Goal: Transaction & Acquisition: Purchase product/service

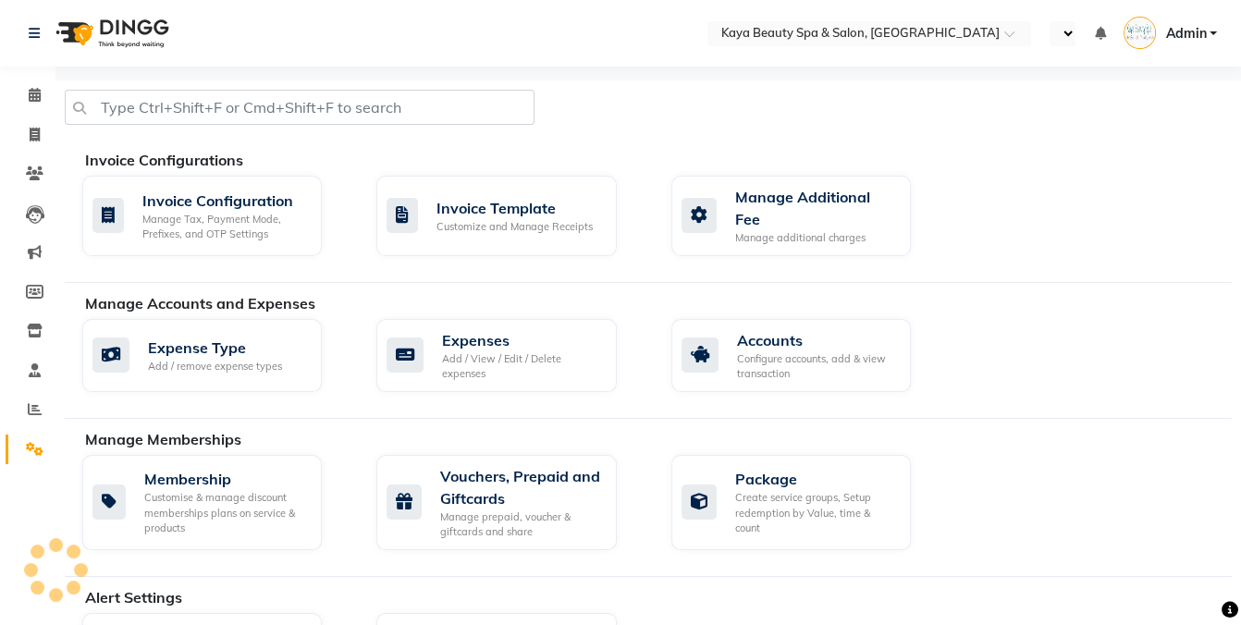
select select "en"
click at [27, 97] on span at bounding box center [34, 95] width 32 height 21
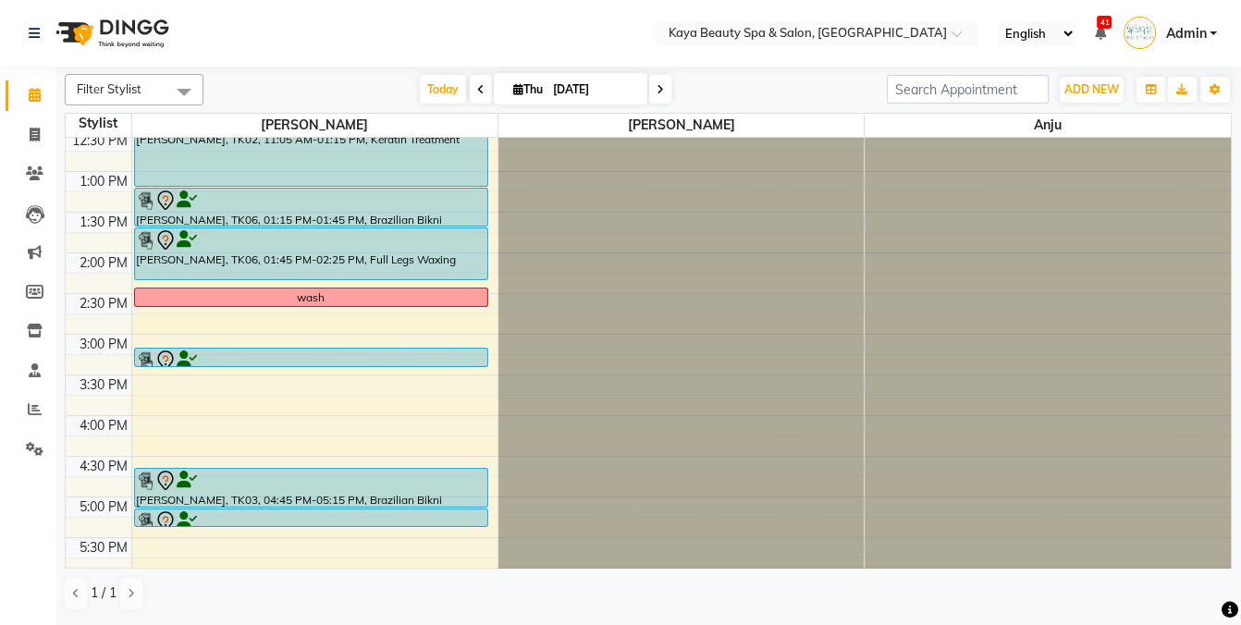
scroll to position [190, 0]
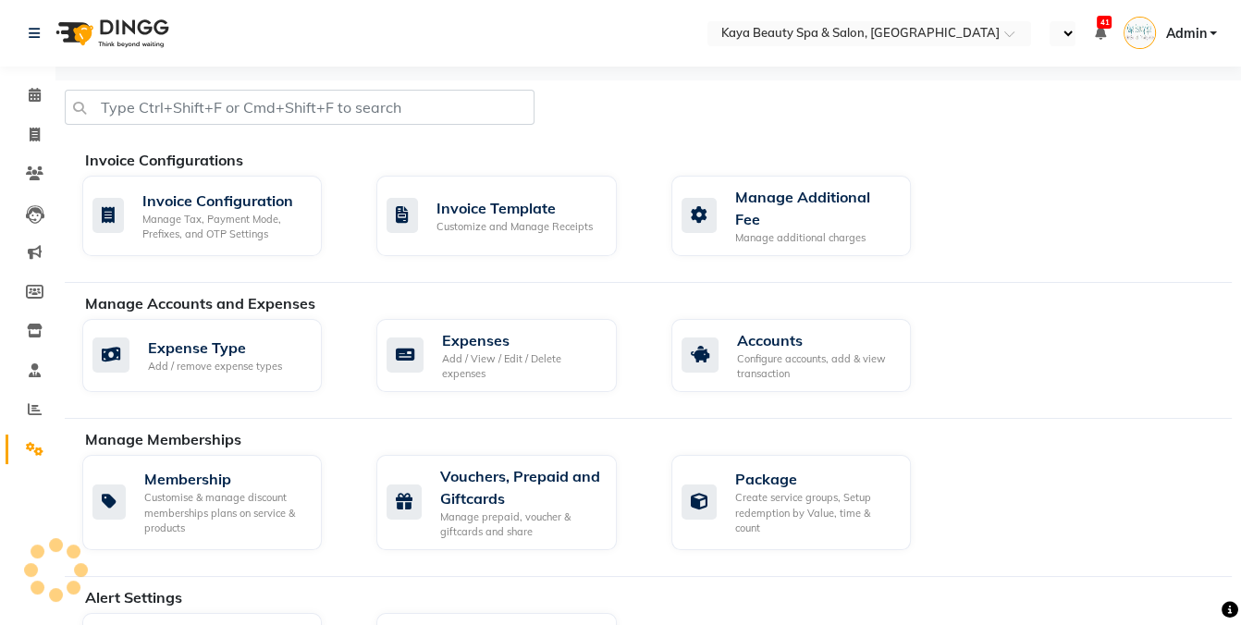
select select "en"
click at [29, 100] on icon at bounding box center [35, 95] width 12 height 14
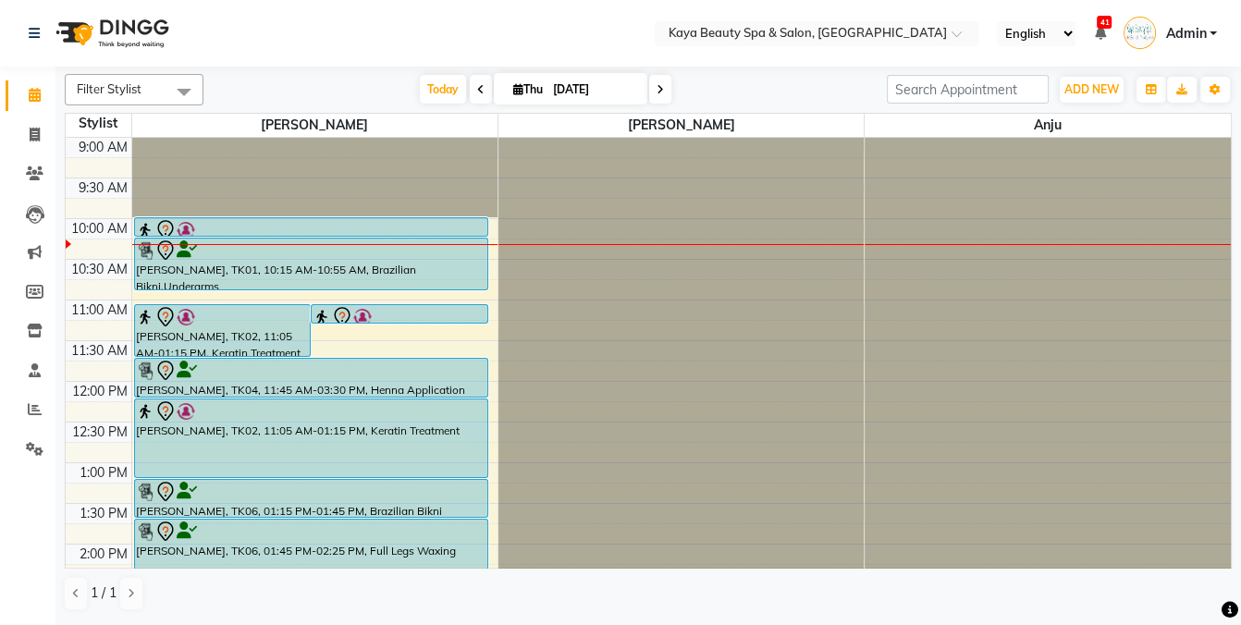
click at [384, 311] on div at bounding box center [400, 317] width 174 height 22
click at [324, 315] on img at bounding box center [322, 317] width 18 height 18
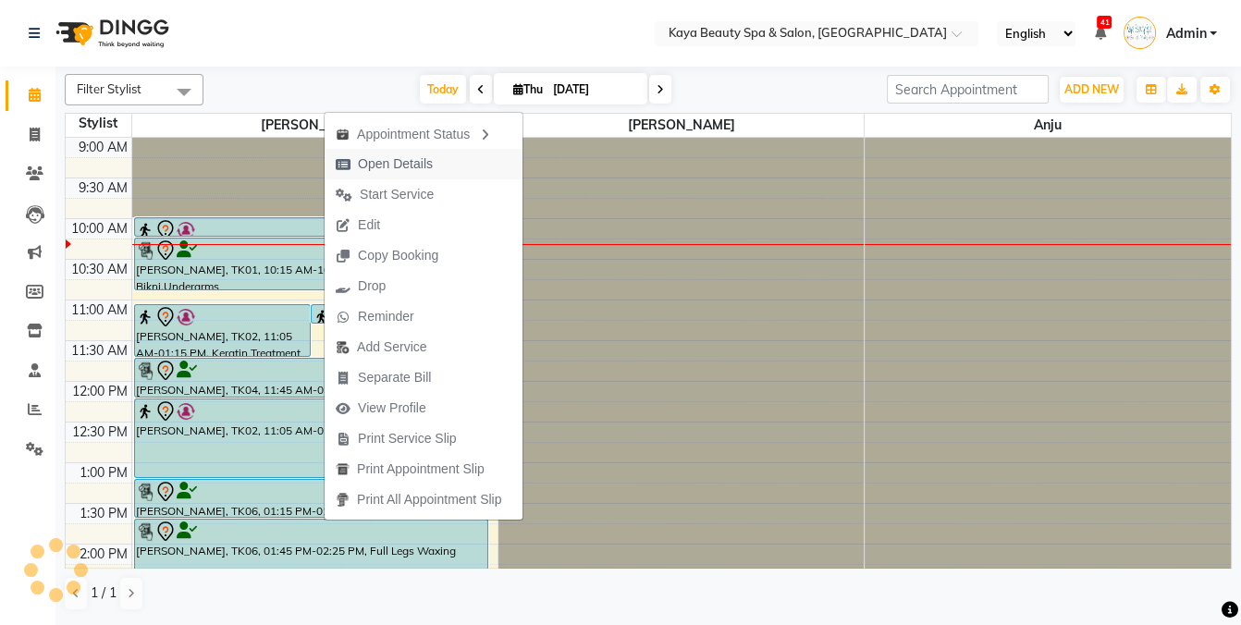
click at [393, 165] on span "Open Details" at bounding box center [395, 163] width 75 height 19
select select "7"
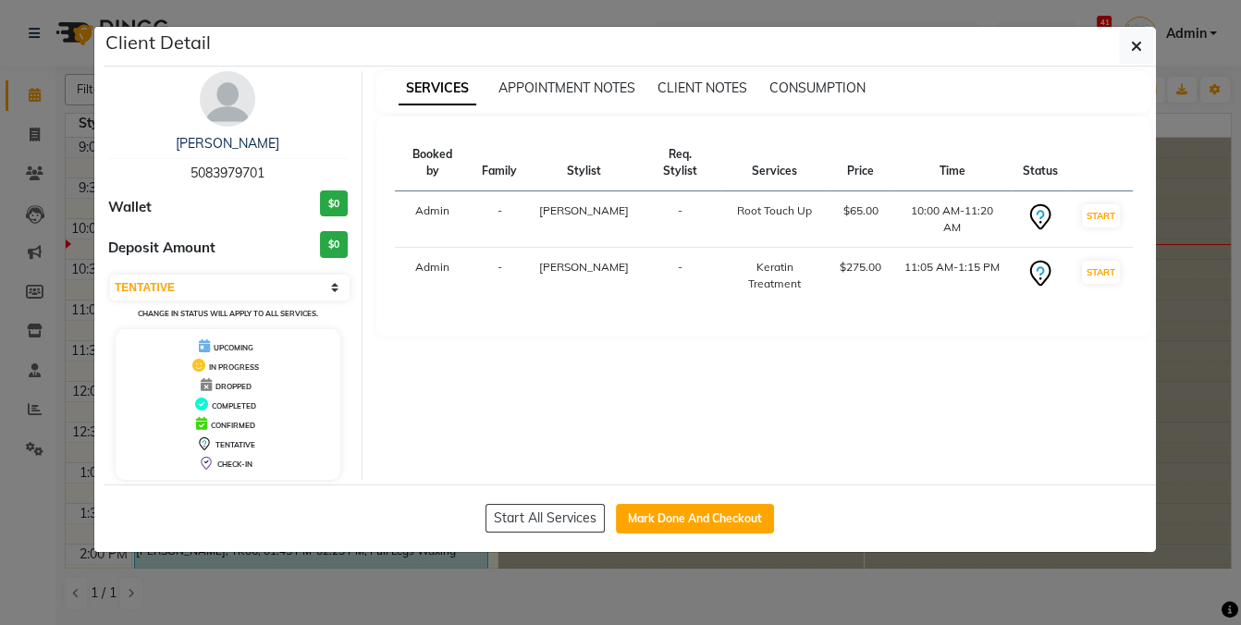
click at [1216, 392] on ngb-modal-window "Client Detail [PERSON_NAME] 5083979701 Wallet $0 Deposit Amount $0 Select IN SE…" at bounding box center [620, 312] width 1241 height 625
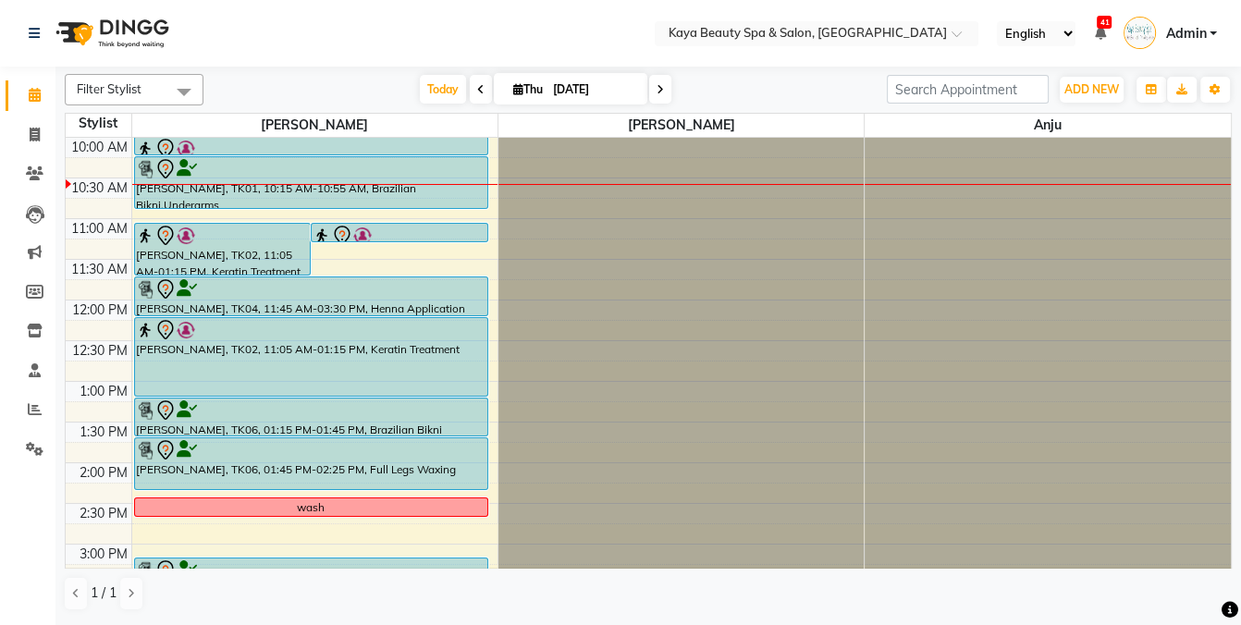
scroll to position [78, 0]
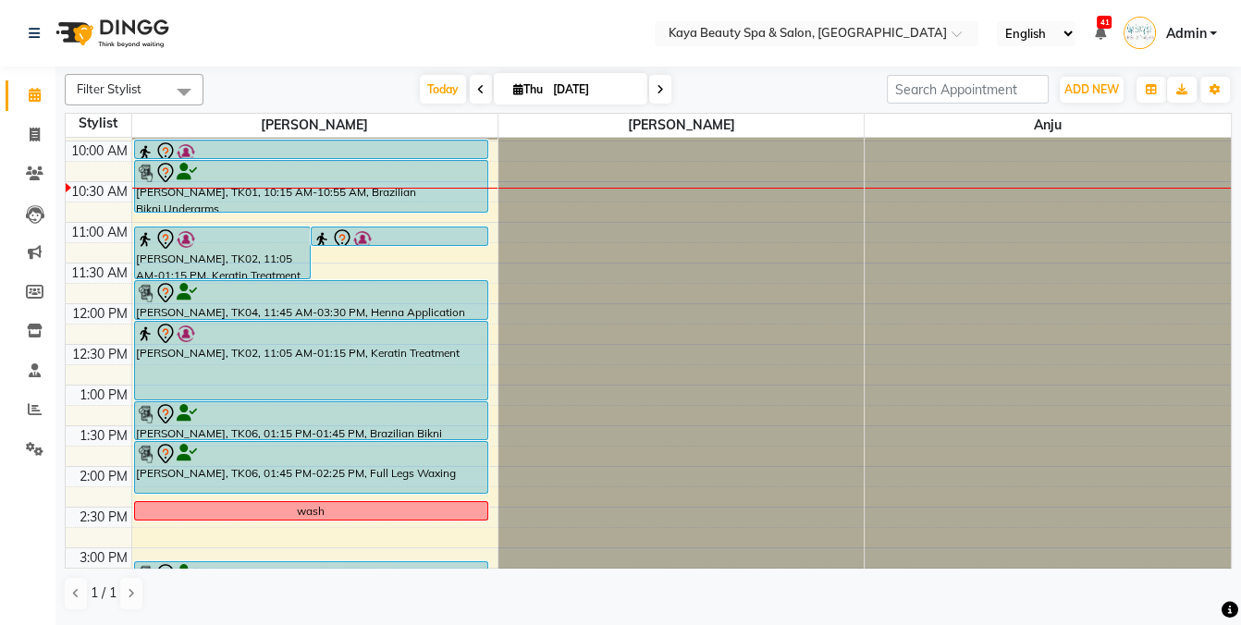
click at [421, 184] on div "[PERSON_NAME], TK01, 10:15 AM-10:55 AM, Brazilian Bikni,Underarms" at bounding box center [311, 186] width 352 height 51
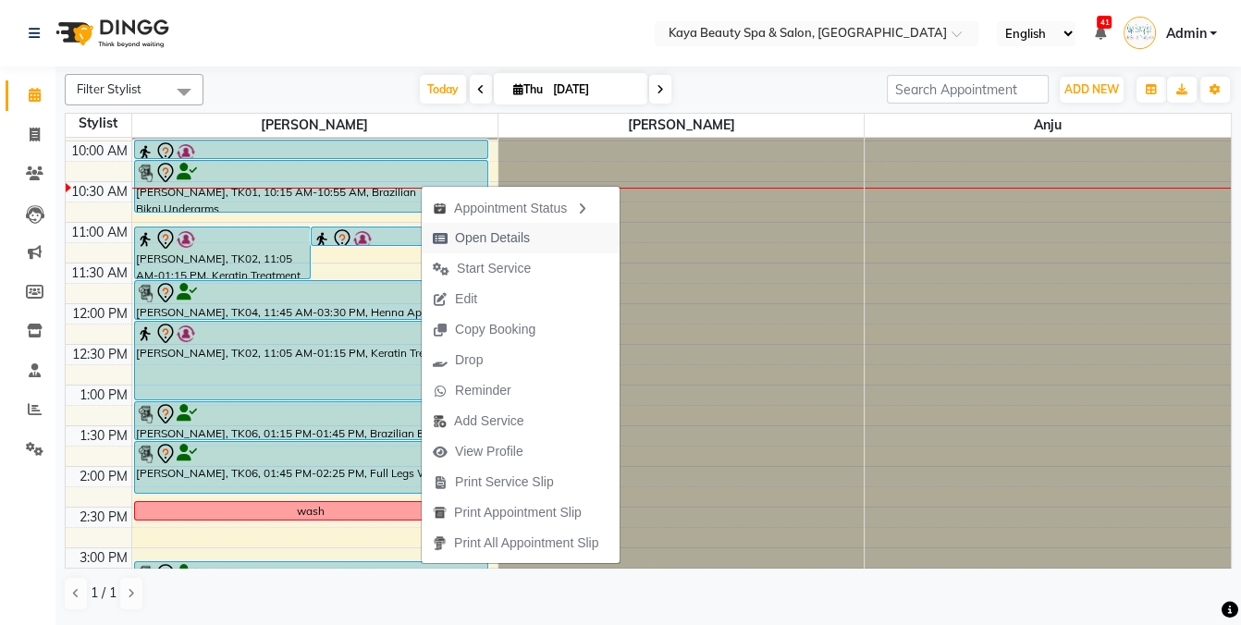
click at [491, 238] on span "Open Details" at bounding box center [492, 237] width 75 height 19
select select "7"
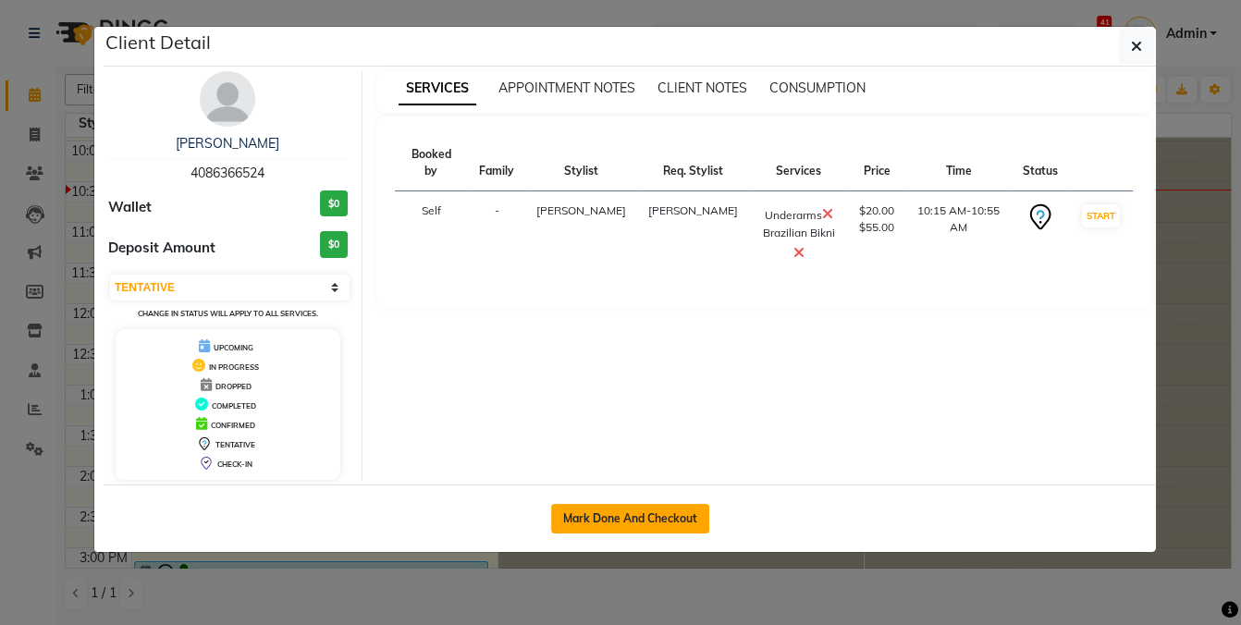
click at [612, 511] on button "Mark Done And Checkout" at bounding box center [630, 519] width 158 height 30
select select "service"
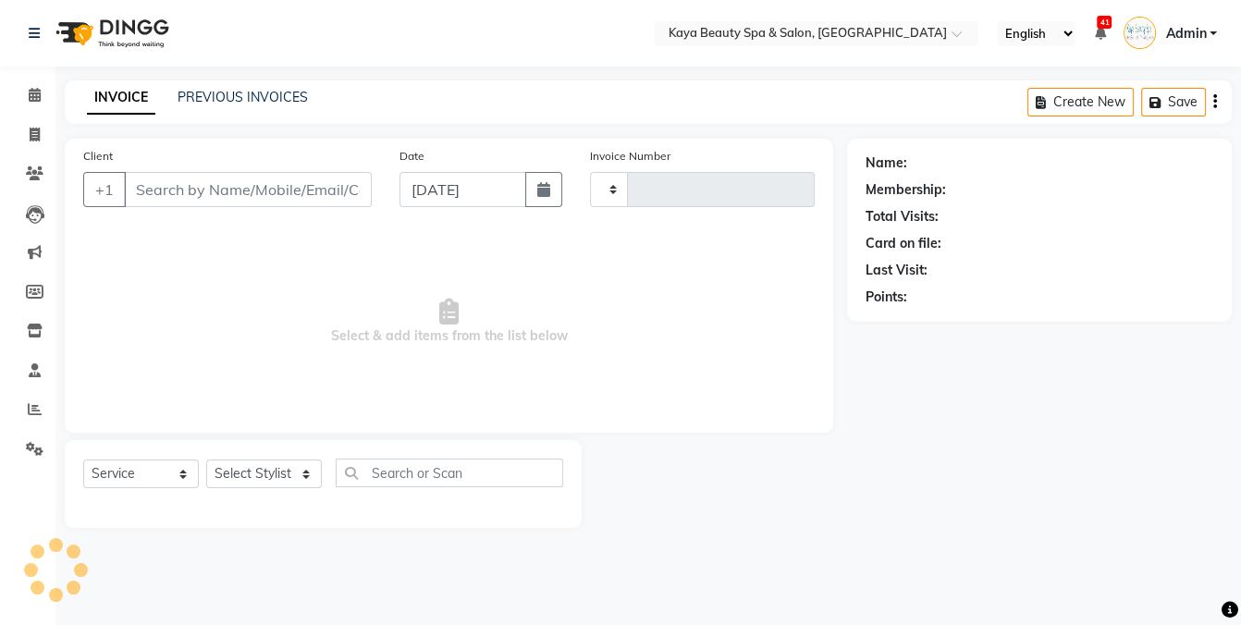
type input "1129"
select select "3896"
select select "19099"
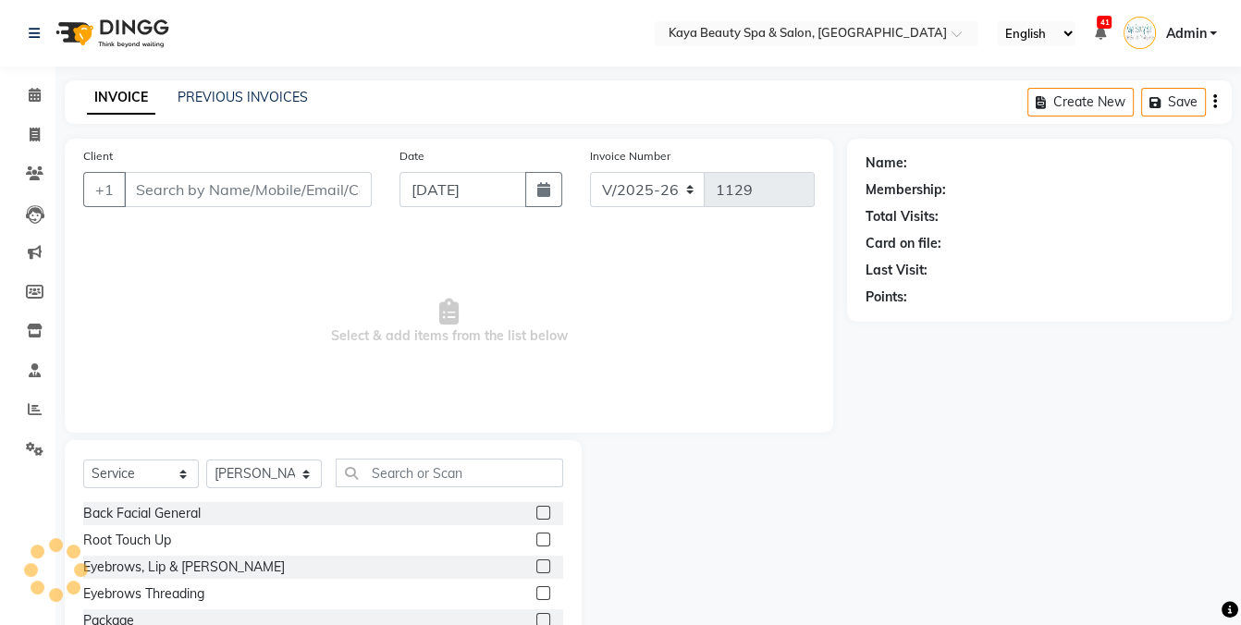
type input "4086366524"
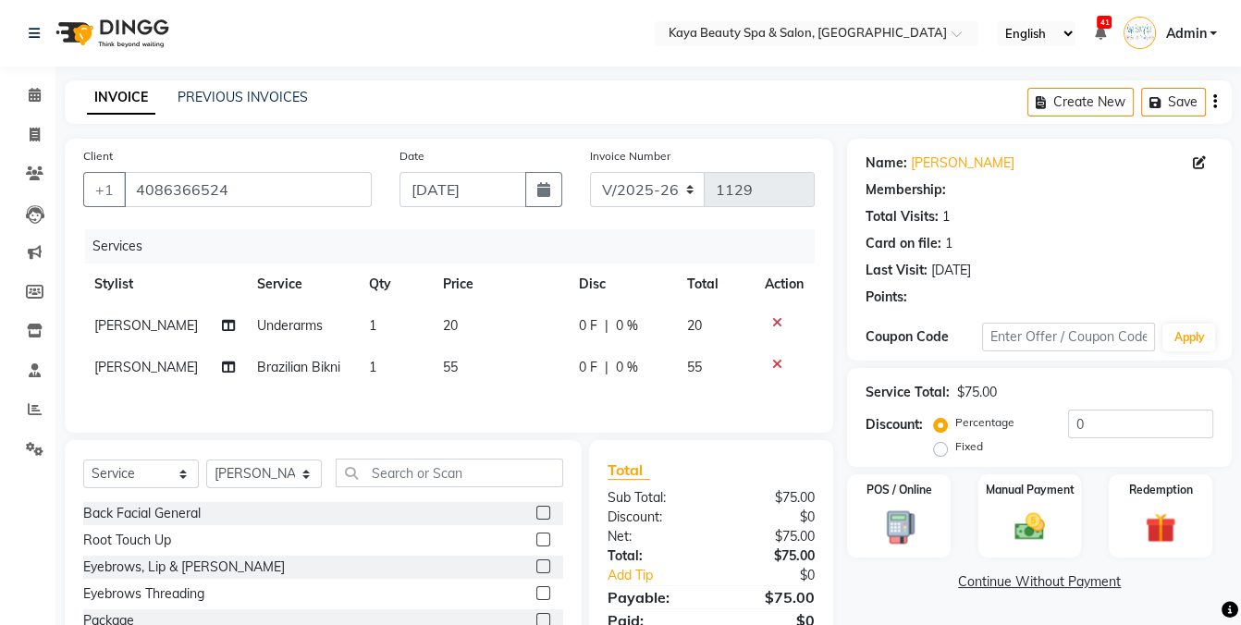
select select "1: Object"
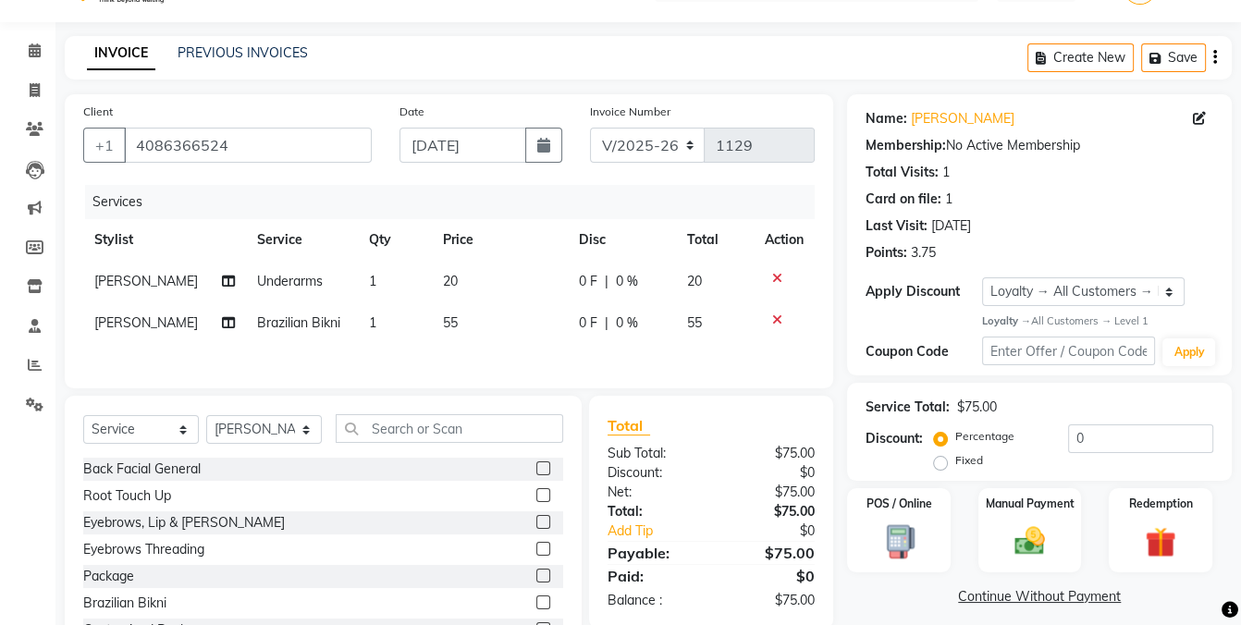
scroll to position [47, 0]
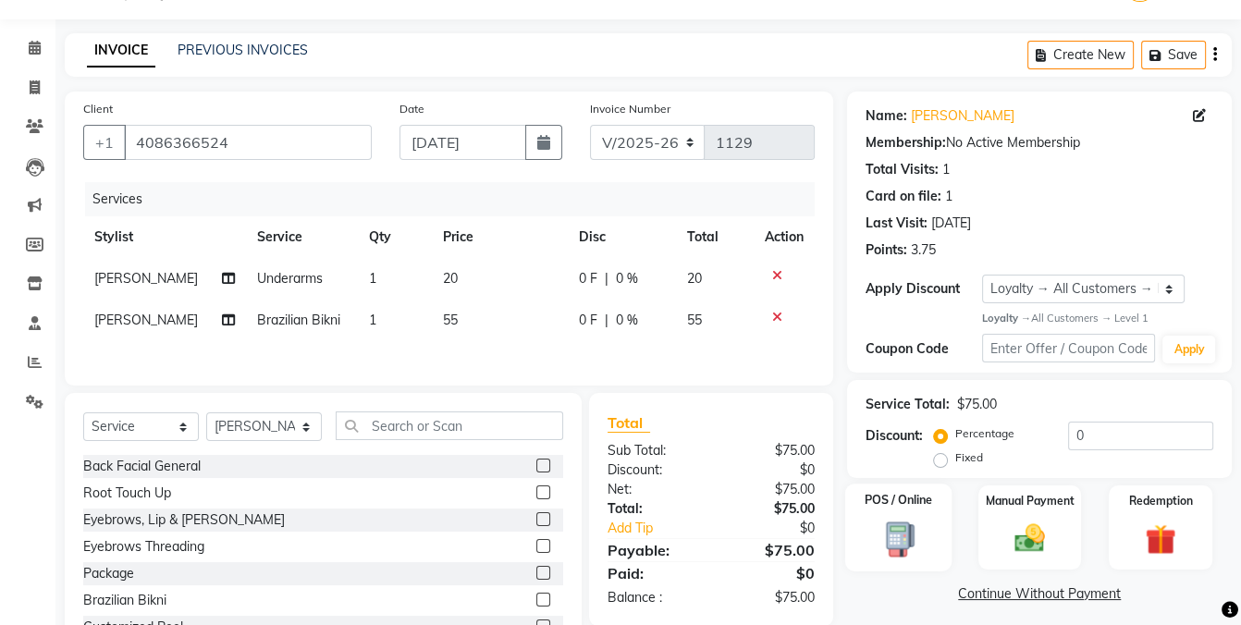
click at [916, 529] on img at bounding box center [899, 540] width 52 height 38
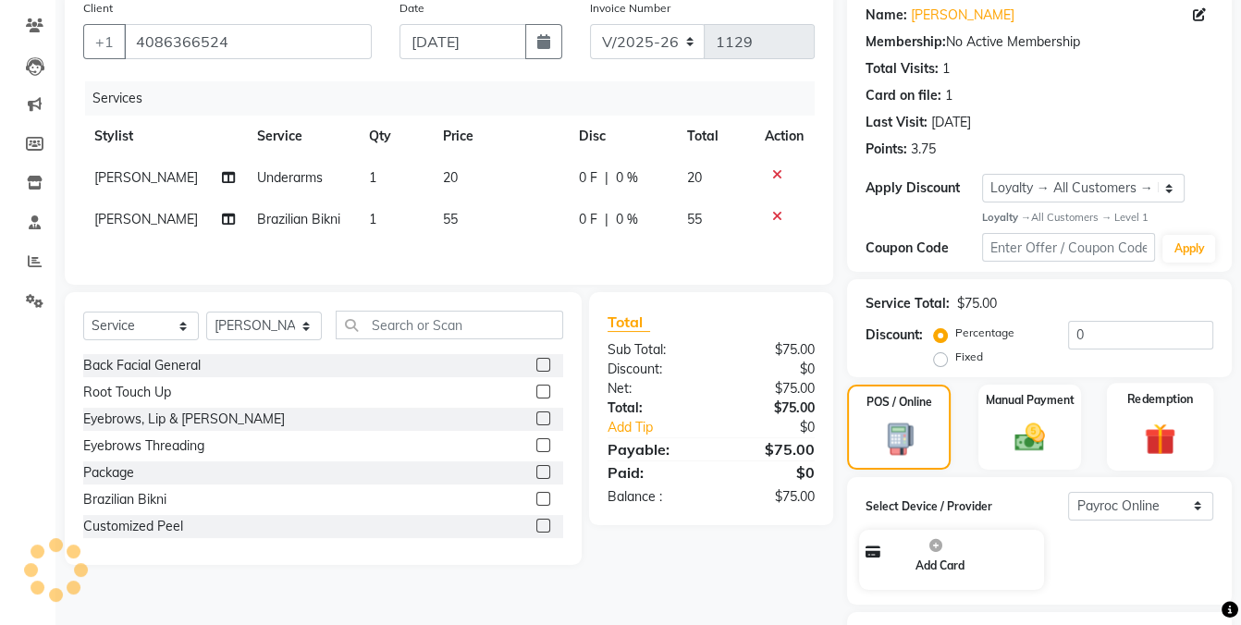
scroll to position [150, 0]
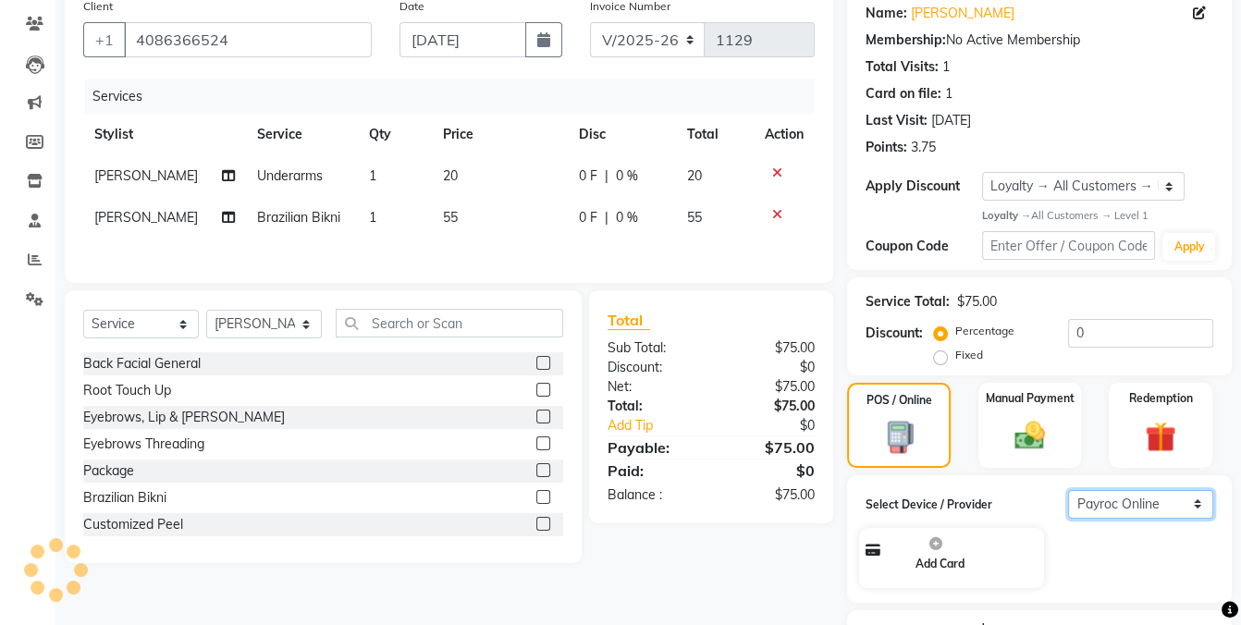
click at [1108, 508] on select "Select Payroc Online Clover Mini New" at bounding box center [1140, 504] width 145 height 29
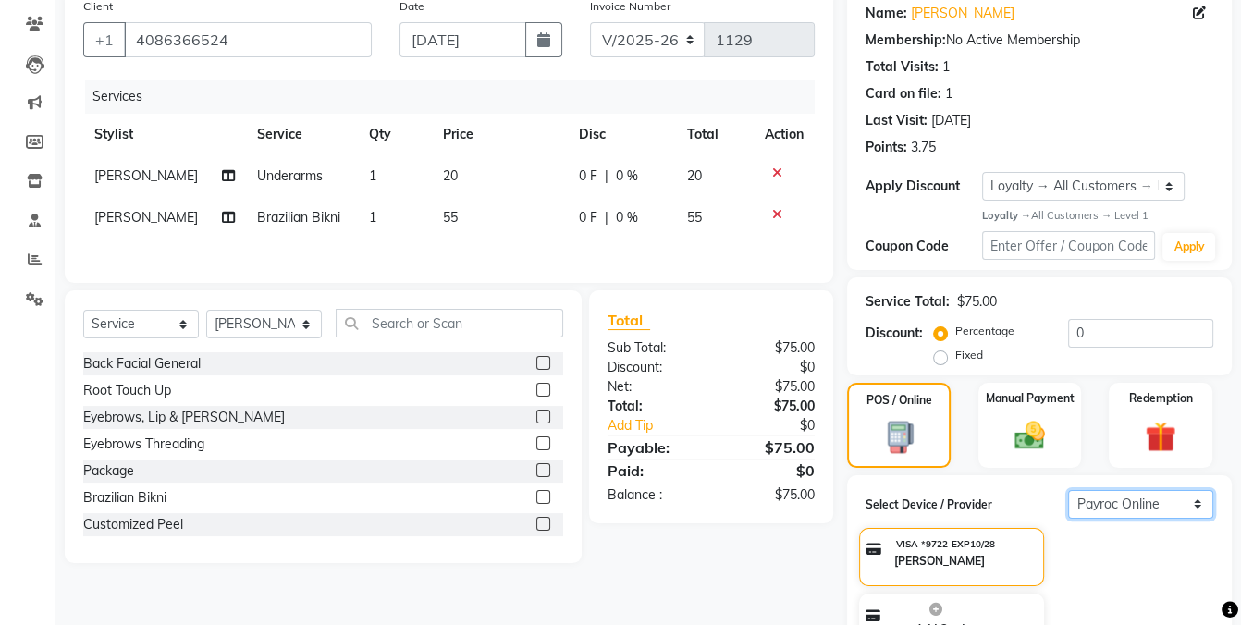
select select "38"
click at [1068, 490] on select "Select Payroc Online Clover Mini New" at bounding box center [1140, 504] width 145 height 29
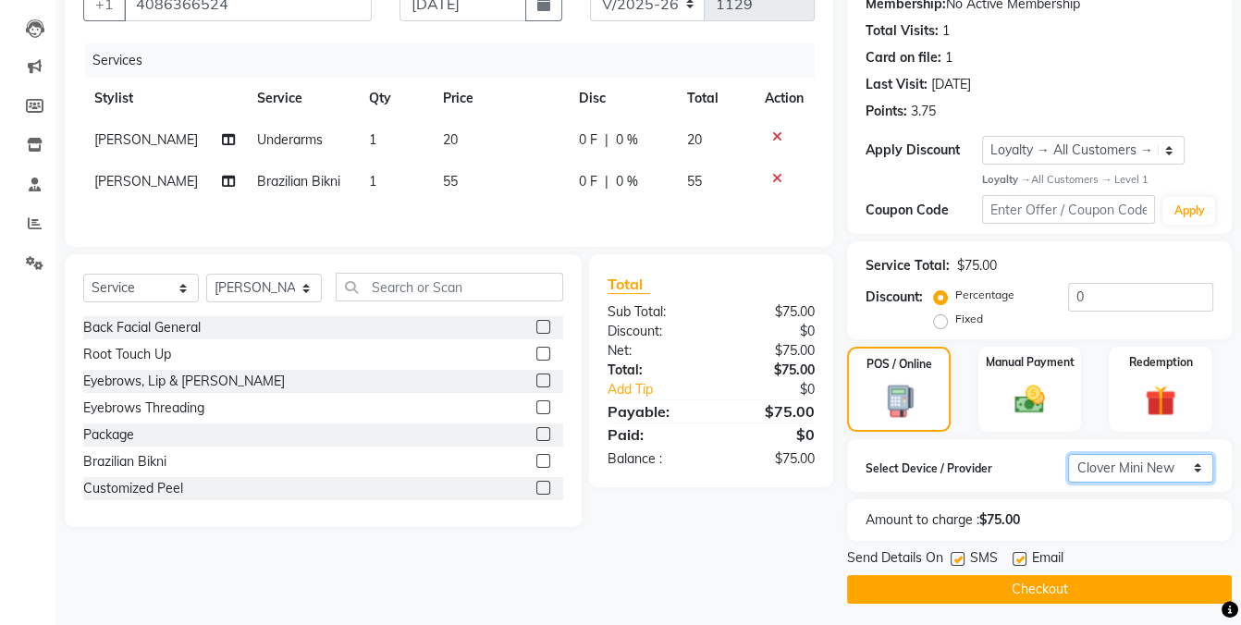
scroll to position [190, 0]
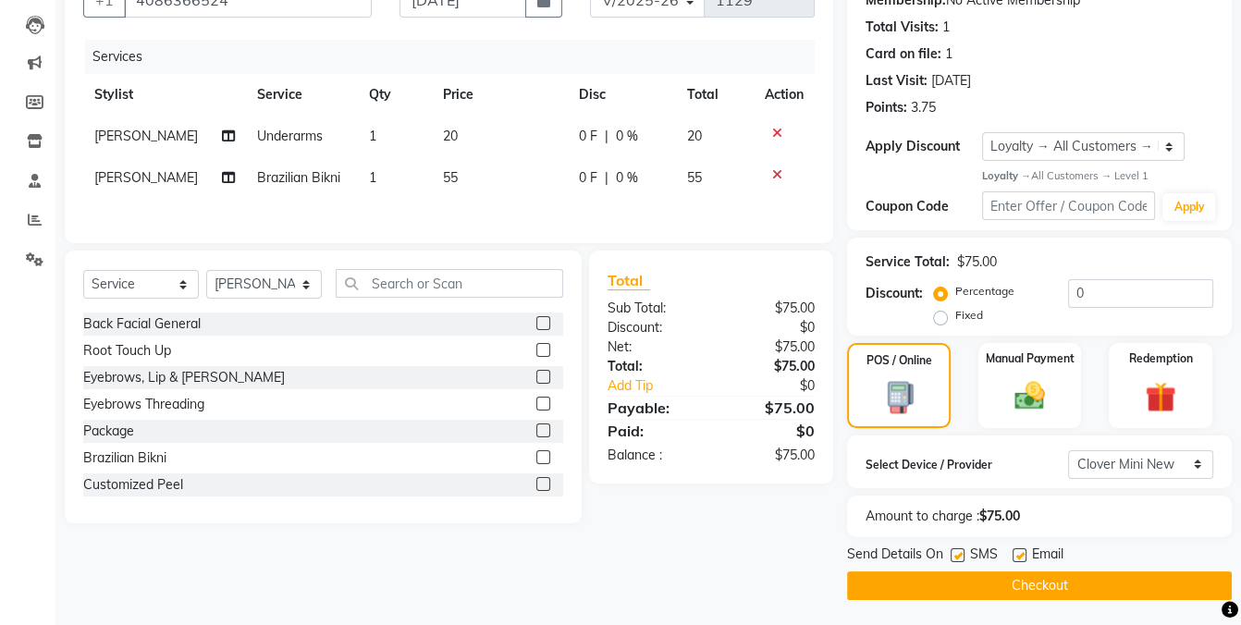
click at [954, 556] on label at bounding box center [957, 555] width 14 height 14
click at [954, 556] on input "checkbox" at bounding box center [956, 556] width 12 height 12
checkbox input "false"
click at [1050, 584] on button "Checkout" at bounding box center [1039, 585] width 385 height 29
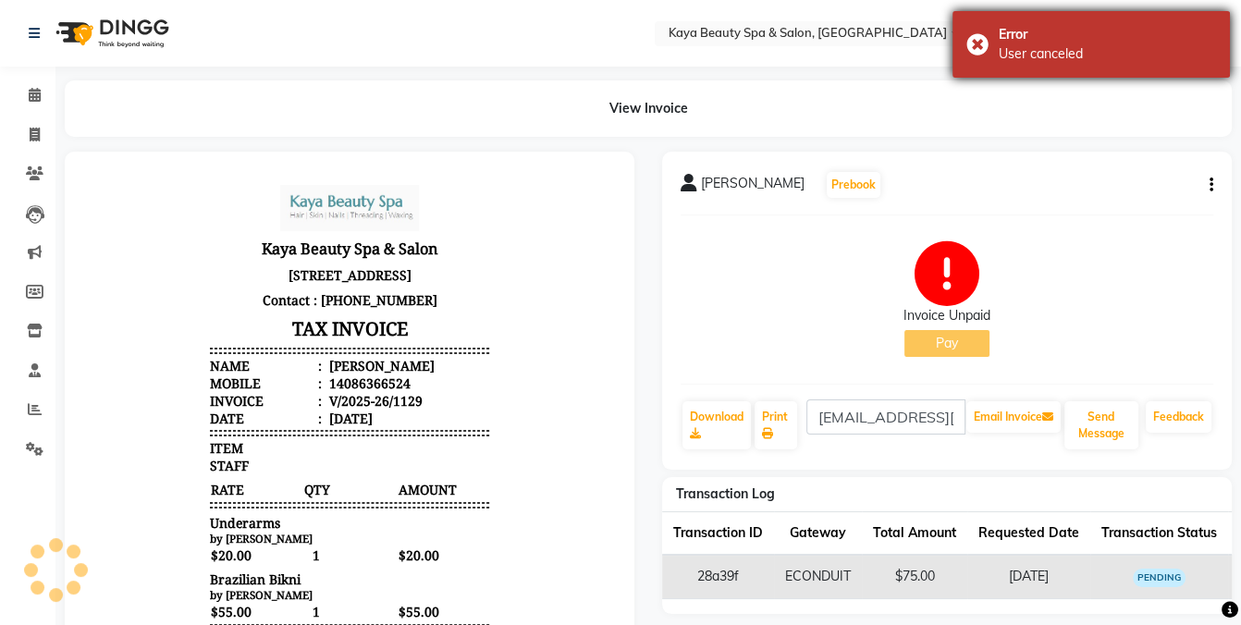
click at [975, 39] on div "Error User canceled" at bounding box center [1090, 44] width 277 height 67
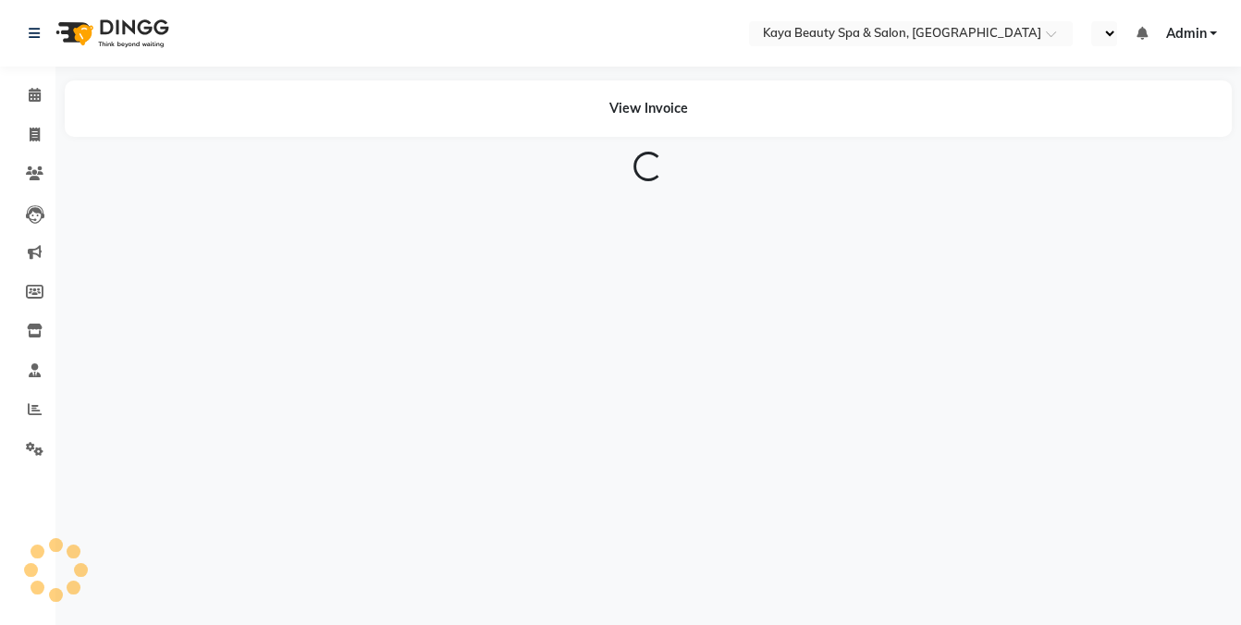
select select "en"
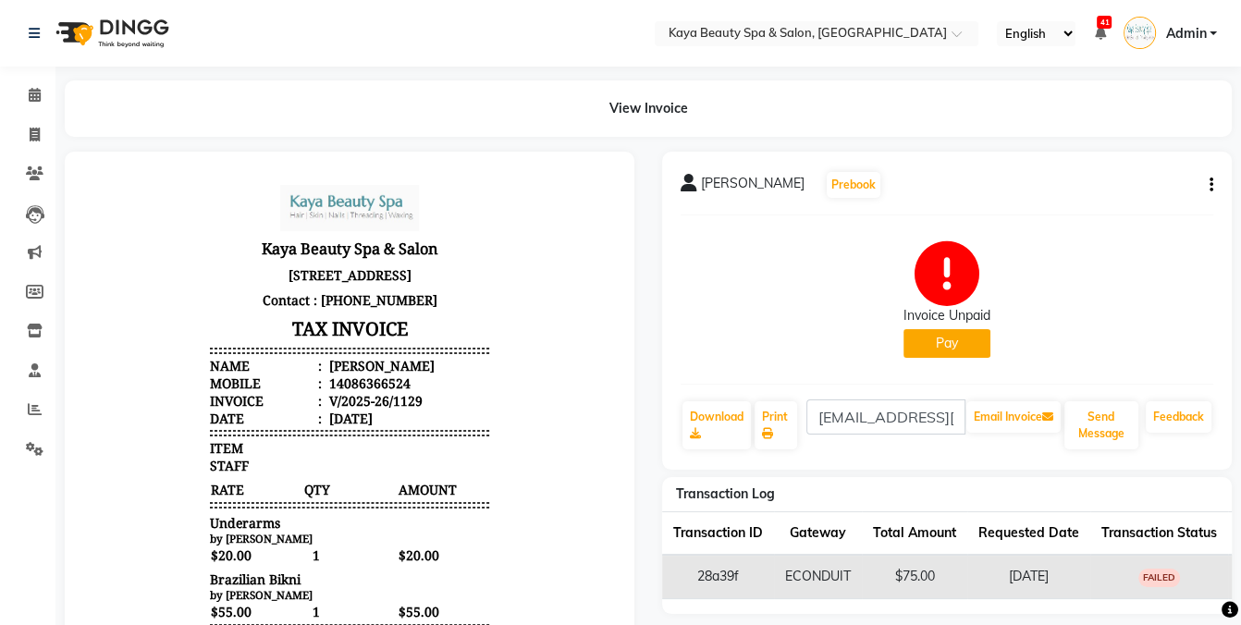
click at [969, 347] on button "Pay" at bounding box center [946, 343] width 87 height 29
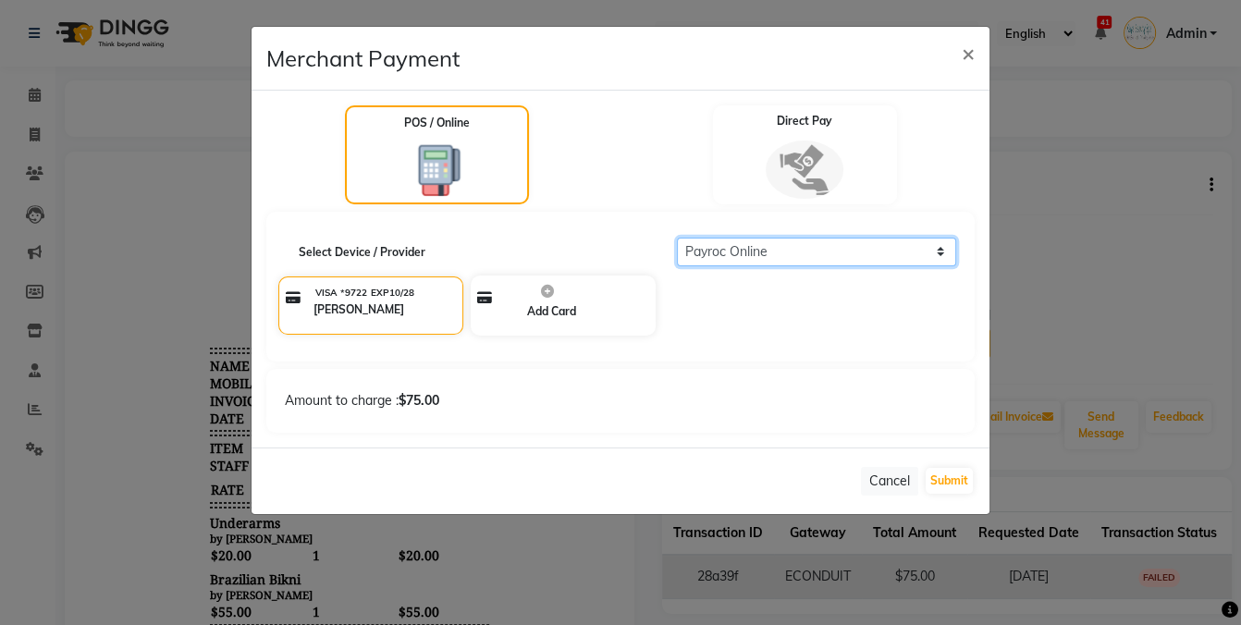
click at [864, 249] on select "Select Payroc Online Clover Mini New" at bounding box center [817, 252] width 280 height 29
select select "38"
click at [677, 238] on select "Select Payroc Online Clover Mini New" at bounding box center [817, 252] width 280 height 29
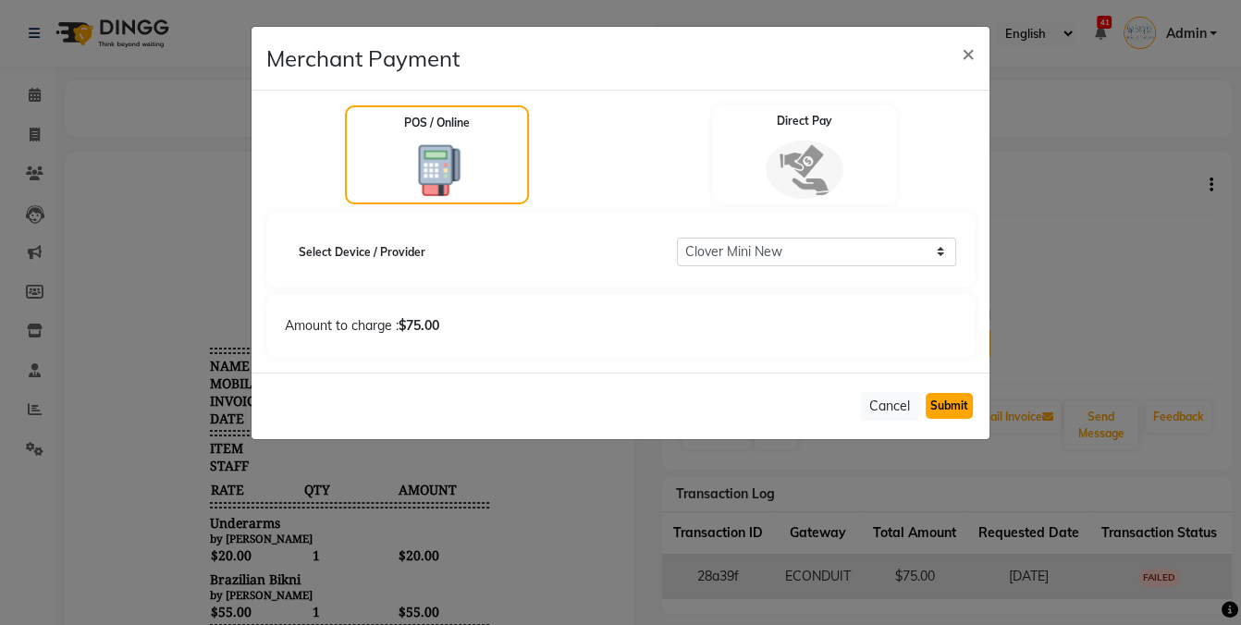
click at [943, 401] on button "Submit" at bounding box center [949, 406] width 47 height 26
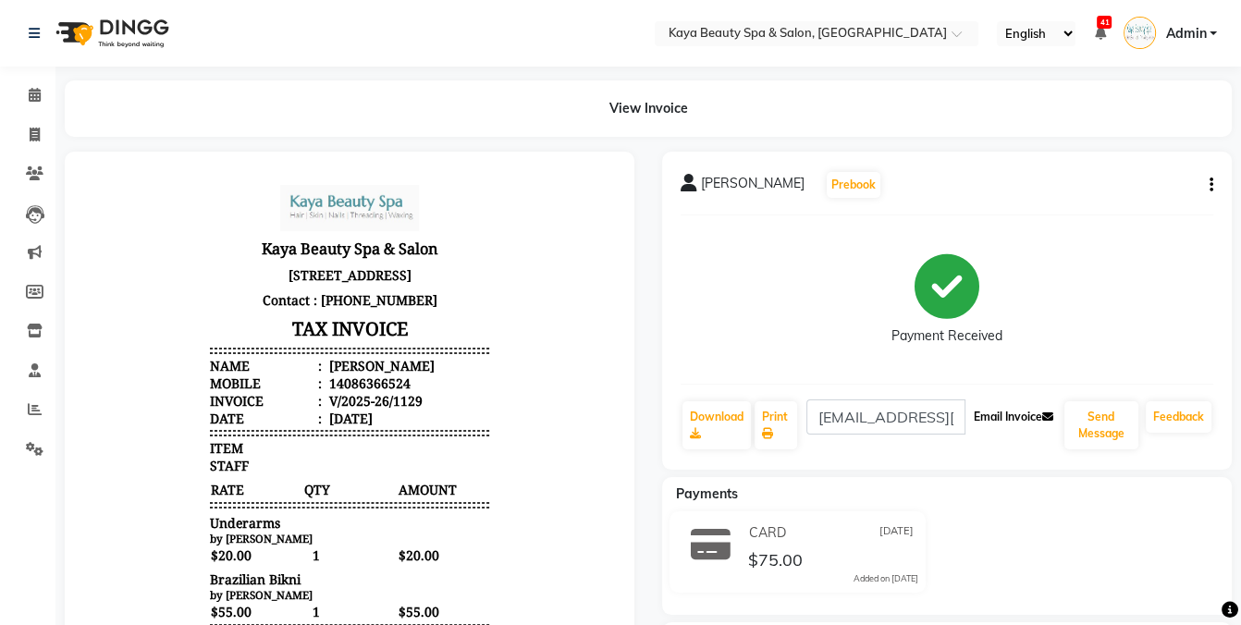
click at [986, 417] on button "Email Invoice" at bounding box center [1013, 416] width 94 height 31
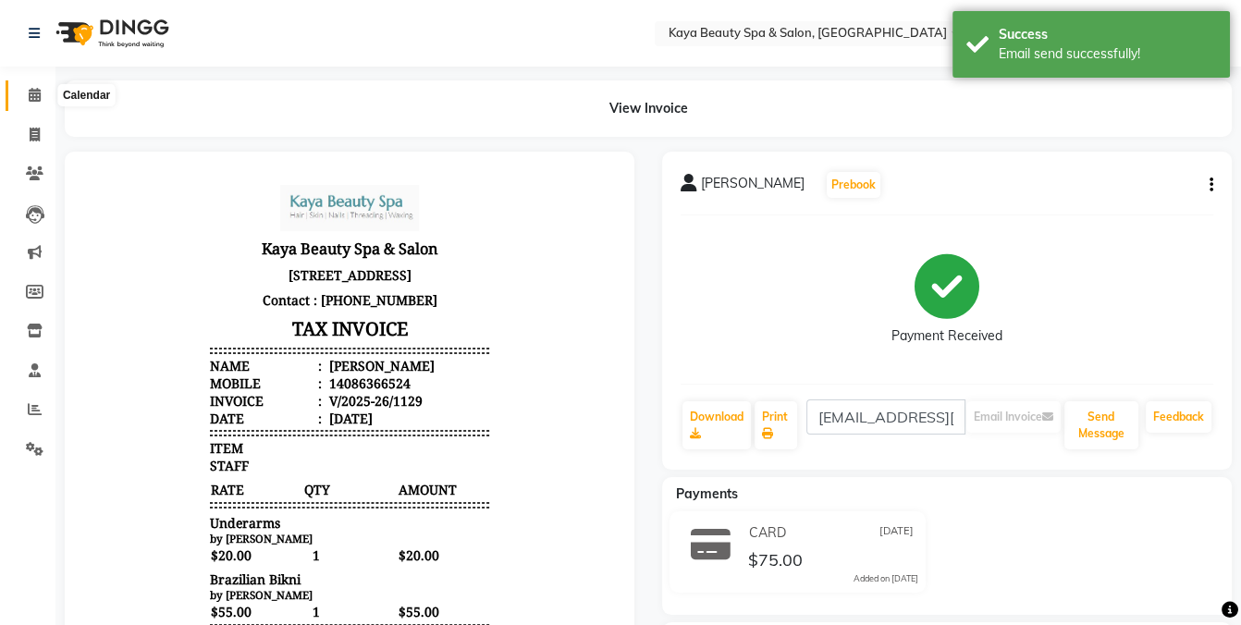
click at [39, 86] on span at bounding box center [34, 95] width 32 height 21
